Goal: Use online tool/utility

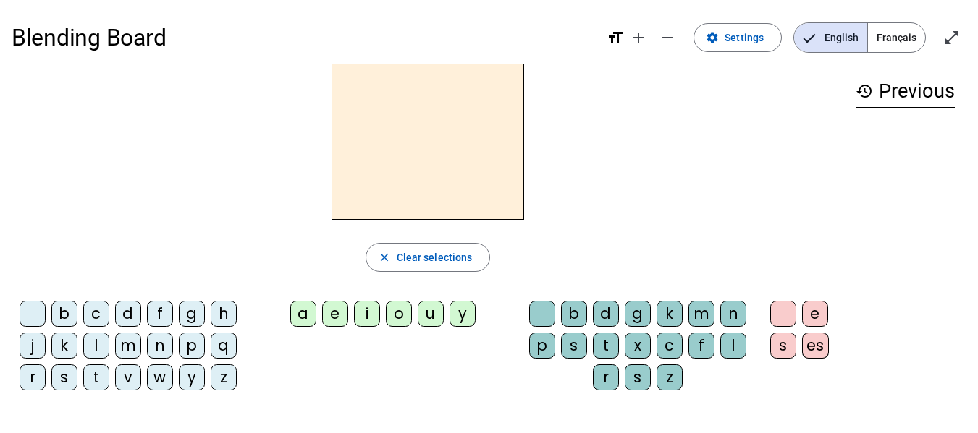
click at [577, 313] on div "b" at bounding box center [574, 314] width 26 height 26
click at [302, 320] on div "a" at bounding box center [303, 314] width 26 height 26
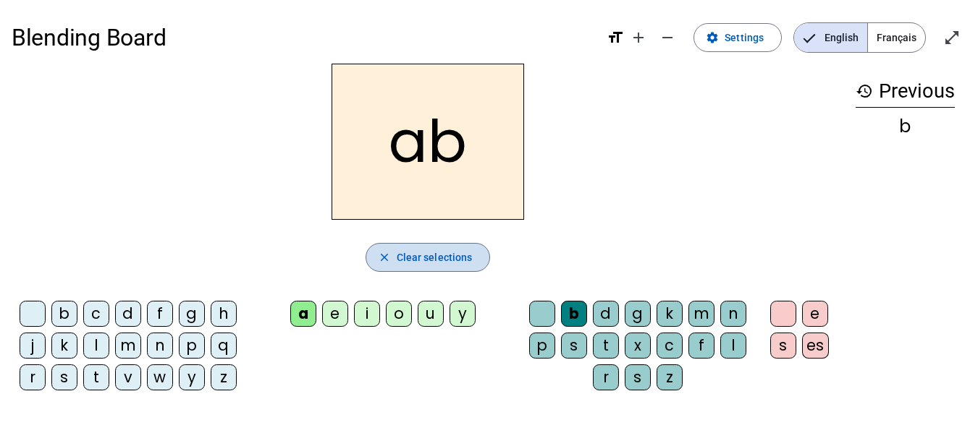
click at [441, 256] on span "Clear selections" at bounding box center [435, 257] width 76 height 17
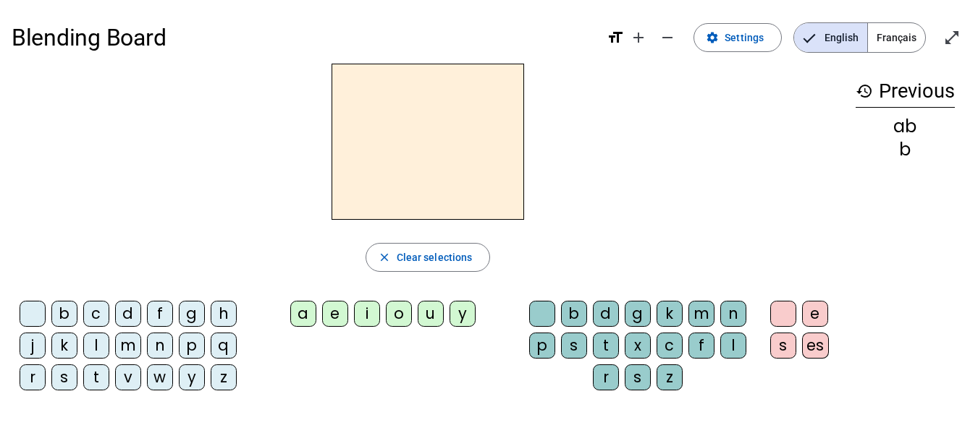
click at [542, 348] on div "p" at bounding box center [542, 346] width 26 height 26
click at [292, 320] on div "a" at bounding box center [303, 314] width 26 height 26
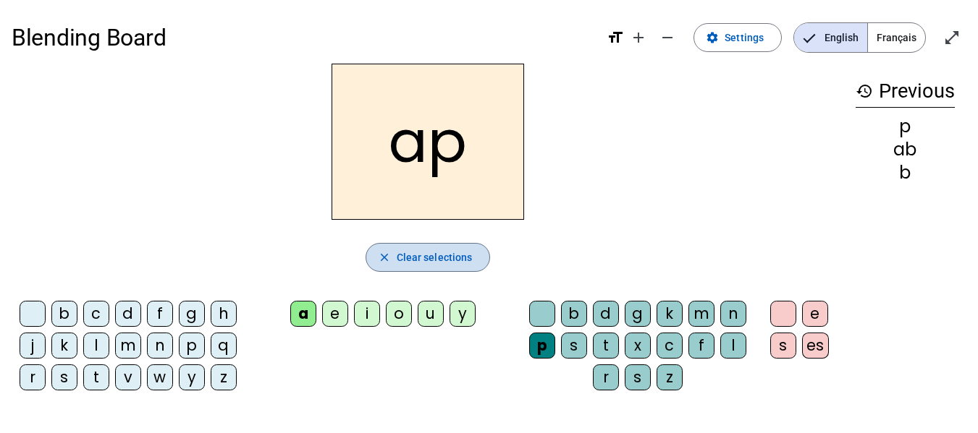
click at [430, 258] on span "Clear selections" at bounding box center [435, 257] width 76 height 17
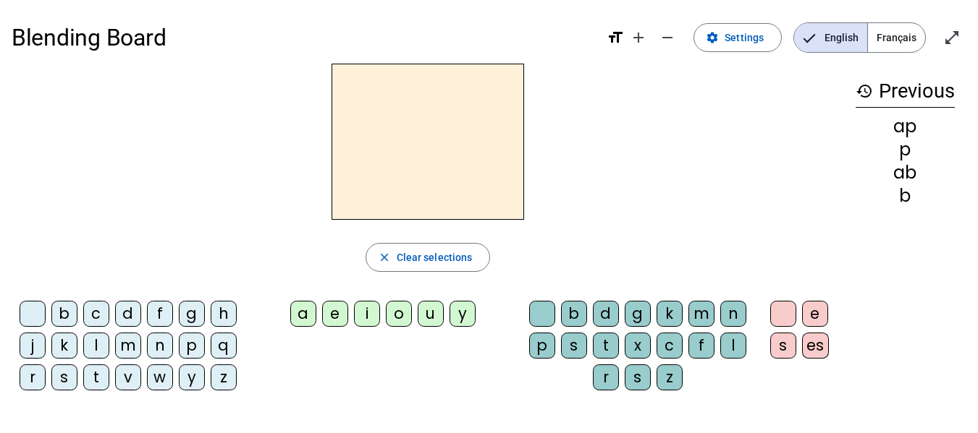
click at [59, 322] on div "b" at bounding box center [64, 314] width 26 height 26
click at [311, 318] on div "a" at bounding box center [303, 314] width 26 height 26
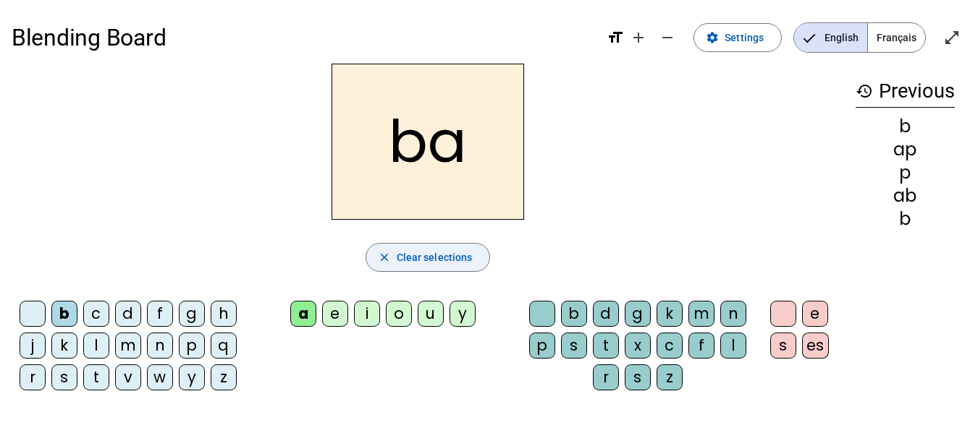
click at [459, 266] on span "Clear selections" at bounding box center [435, 257] width 76 height 17
